Goal: Find specific page/section: Find specific page/section

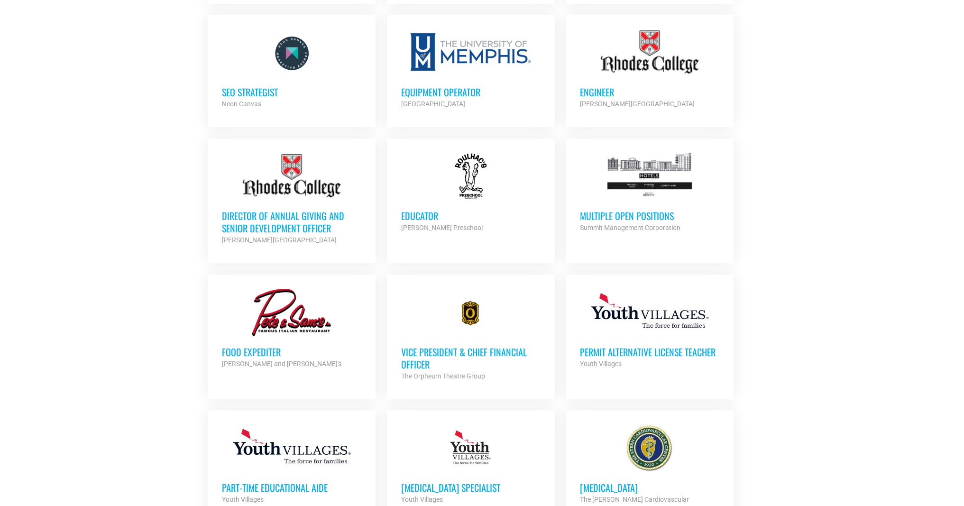
scroll to position [683, 0]
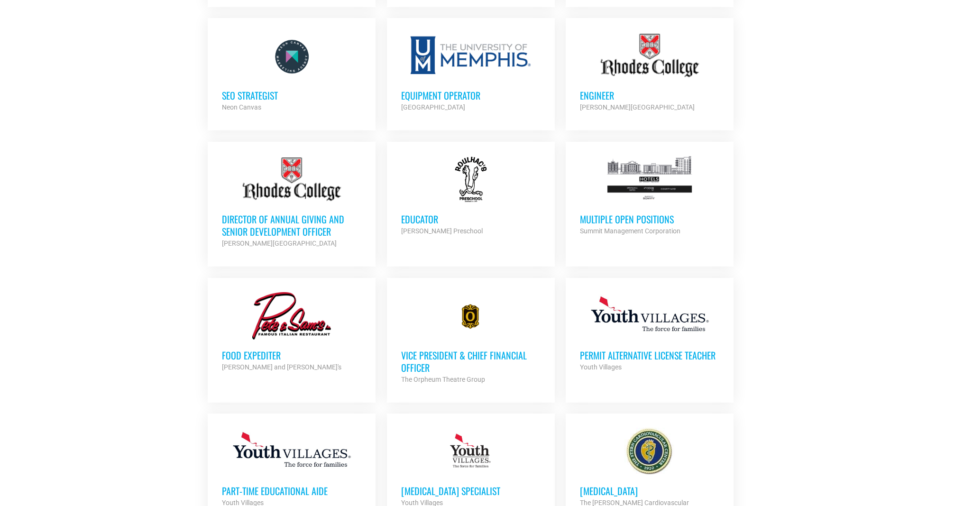
click at [246, 96] on h3 "SEO Strategist" at bounding box center [291, 95] width 139 height 12
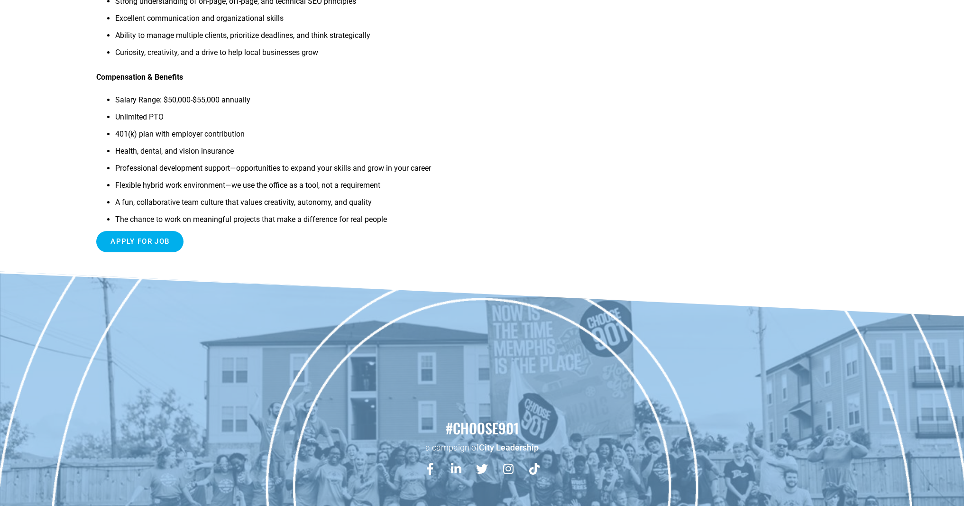
scroll to position [434, 0]
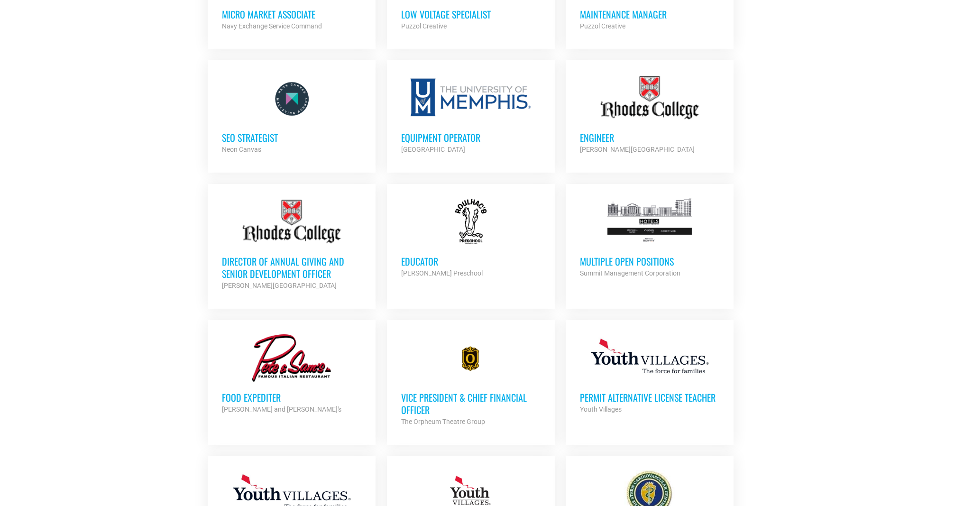
scroll to position [642, 0]
